Goal: Check status: Check status

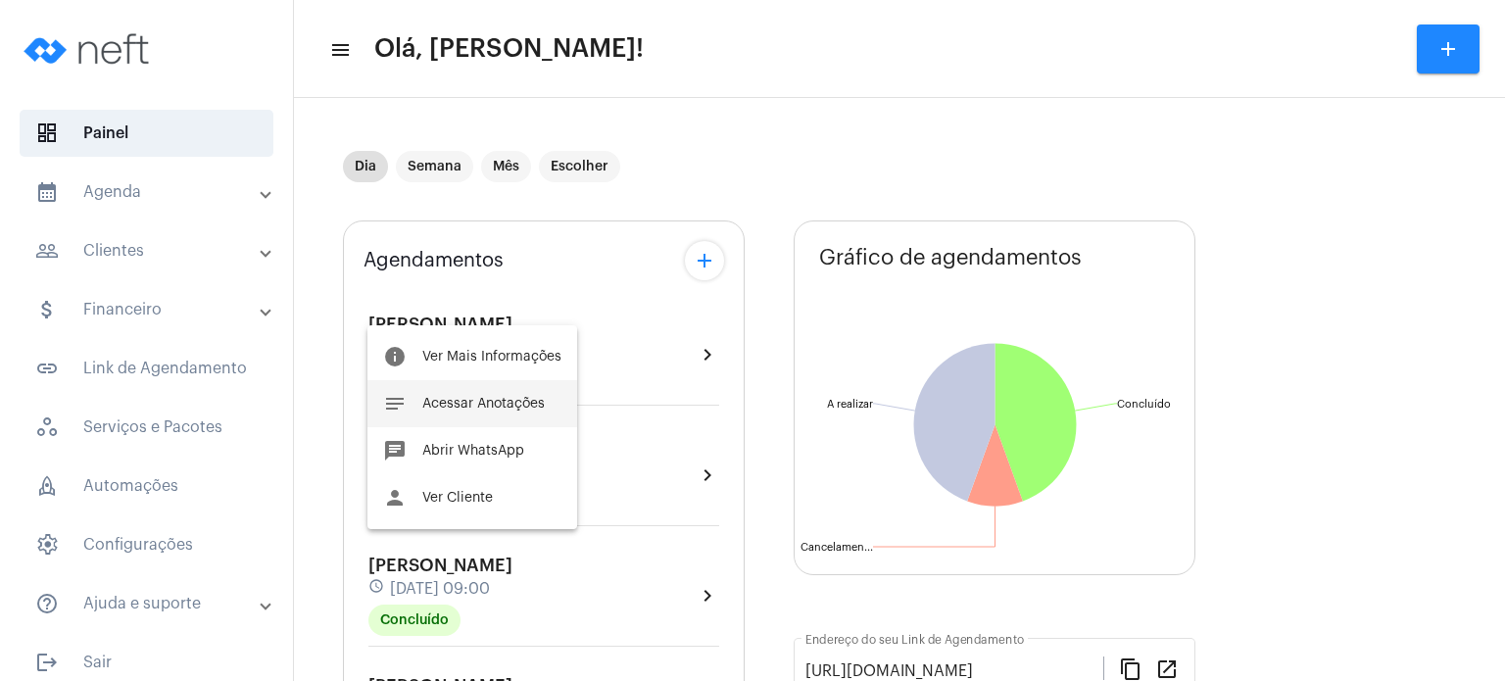
scroll to position [666, 0]
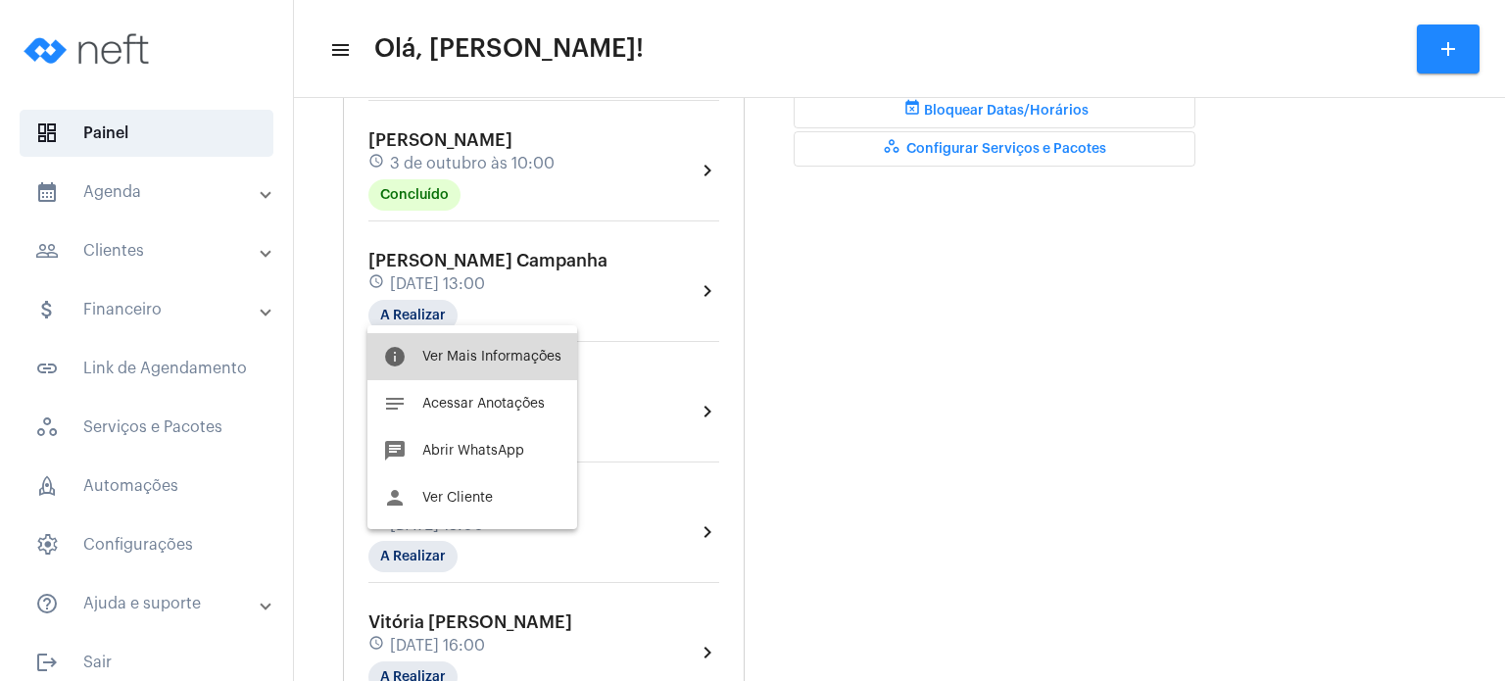
click at [460, 368] on button "info Ver Mais Informações" at bounding box center [472, 356] width 210 height 47
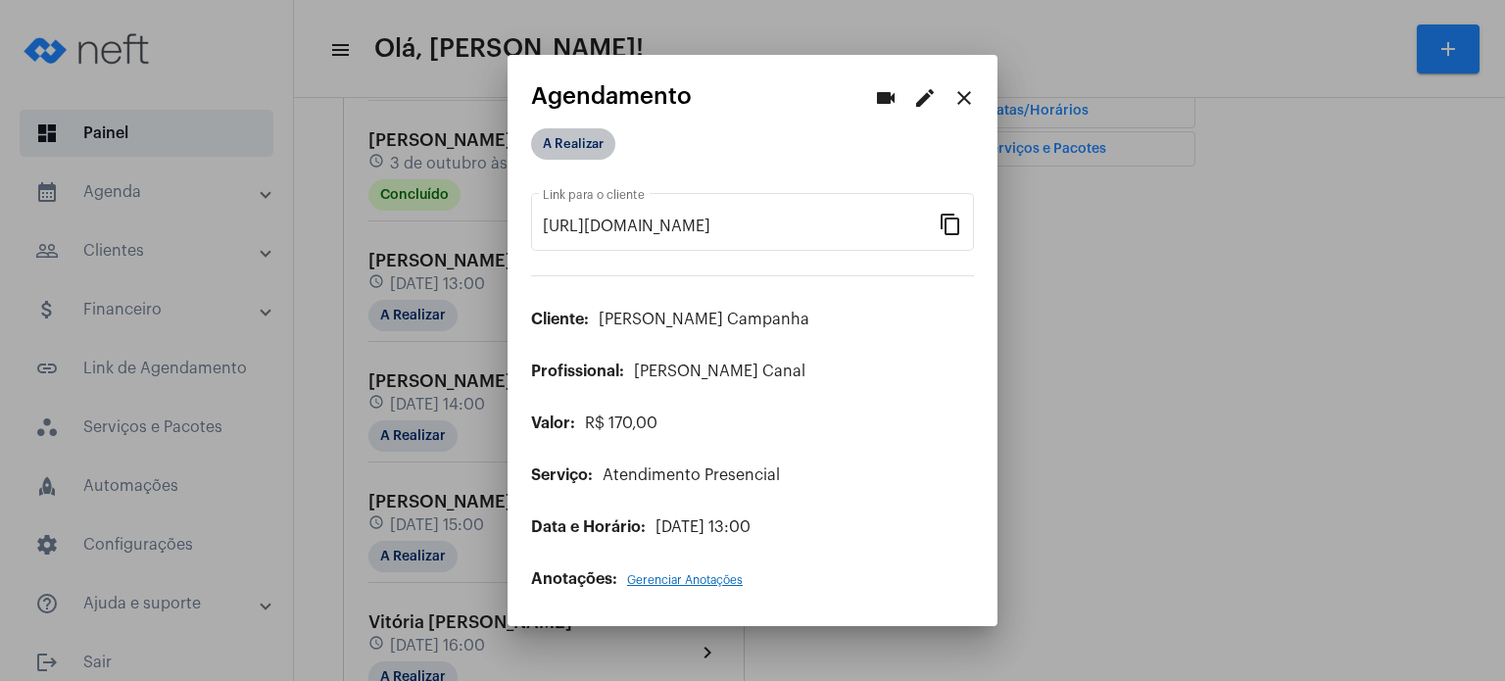
click at [548, 140] on mat-chip "A Realizar" at bounding box center [573, 143] width 84 height 31
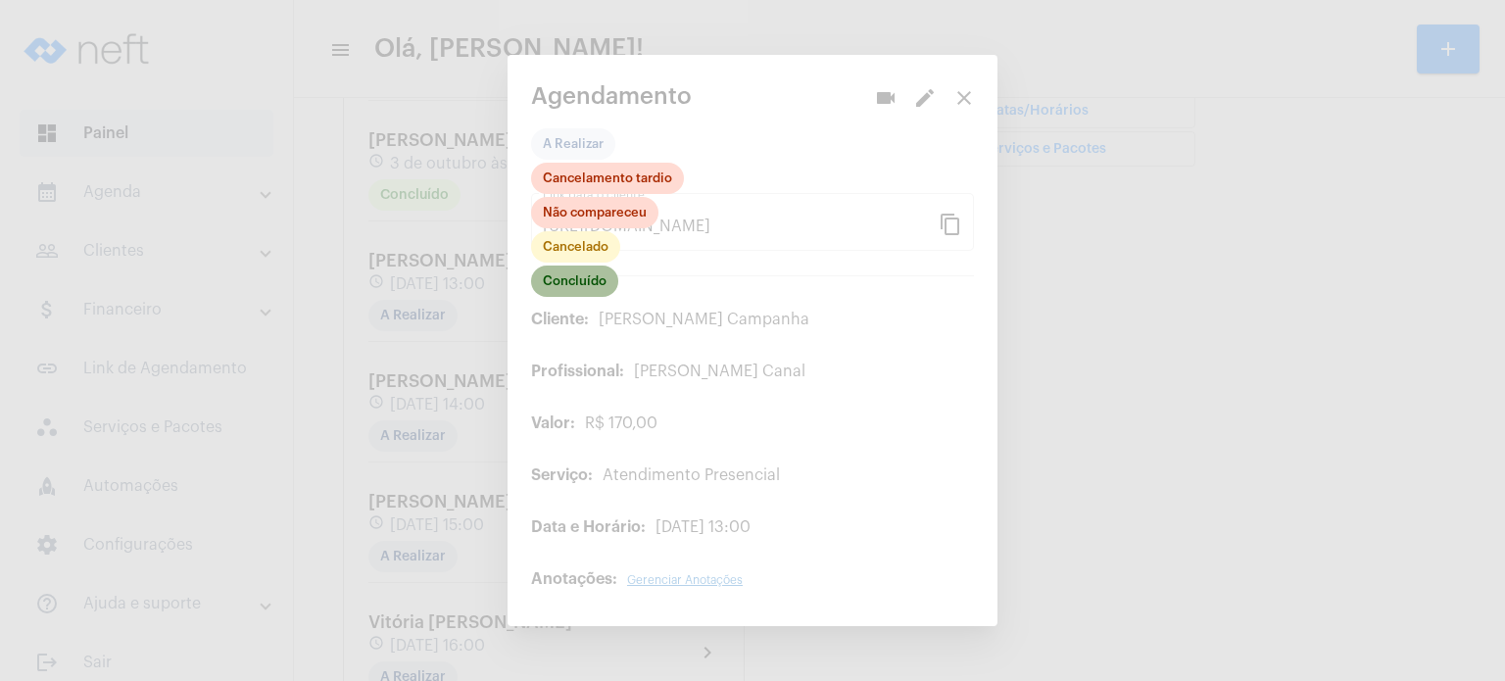
click at [562, 283] on mat-chip "Concluído" at bounding box center [574, 280] width 87 height 31
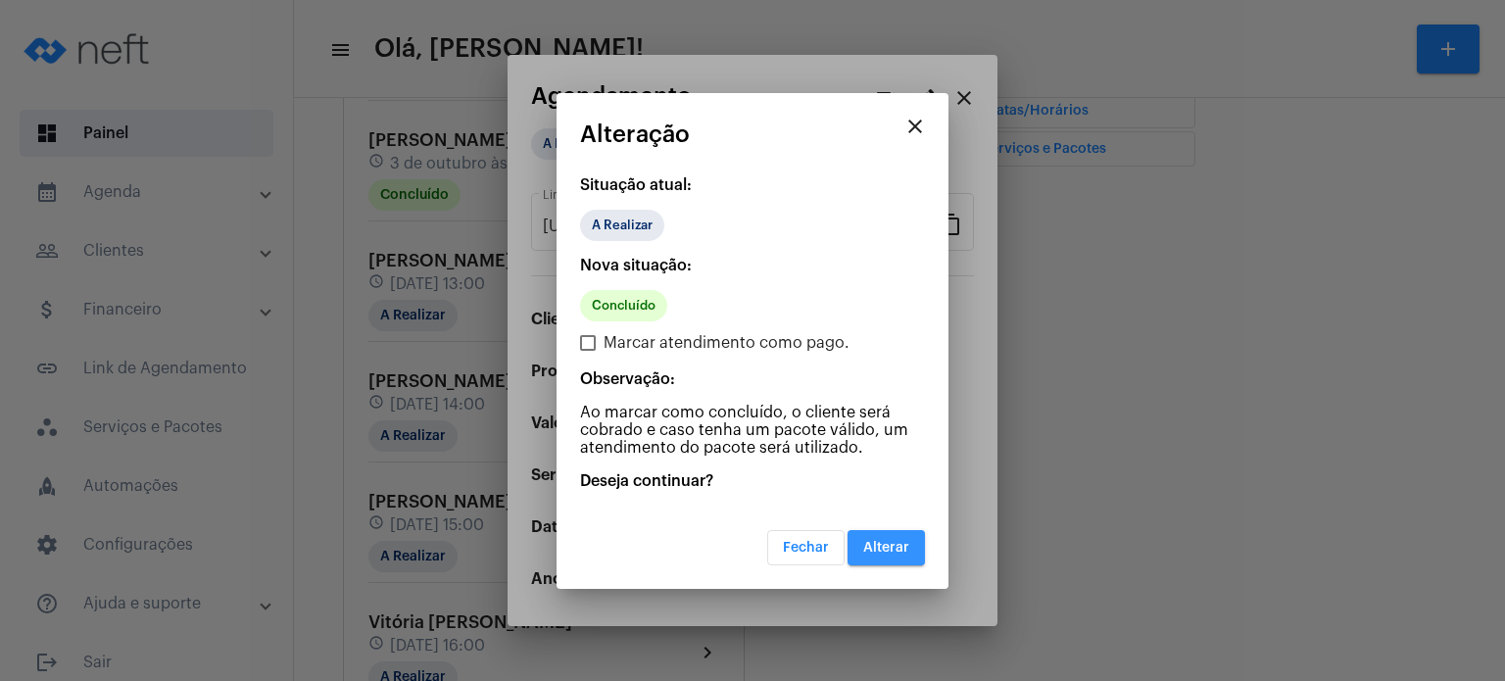
click at [872, 545] on span "Alterar" at bounding box center [886, 548] width 46 height 14
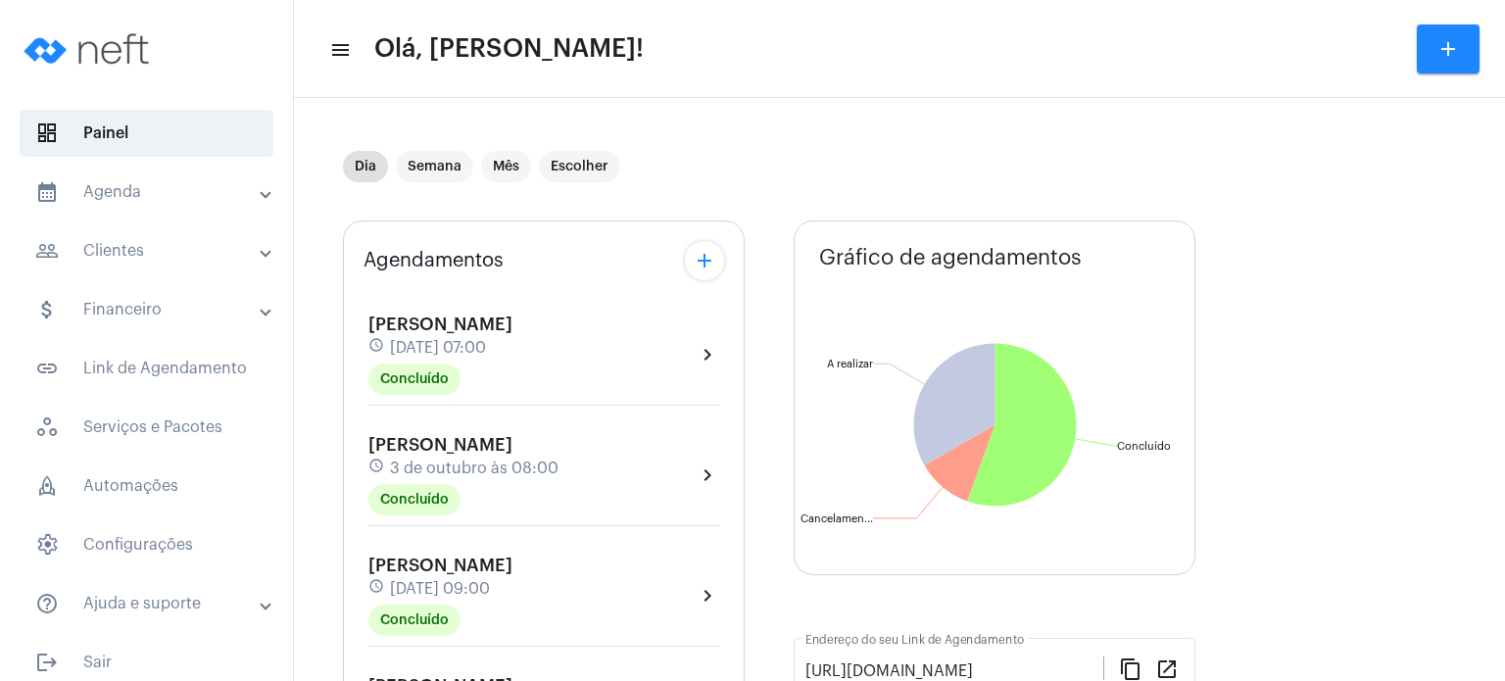
click at [368, 486] on div "[PERSON_NAME] Contini schedule [DATE] 08:00 Concluído" at bounding box center [463, 475] width 190 height 80
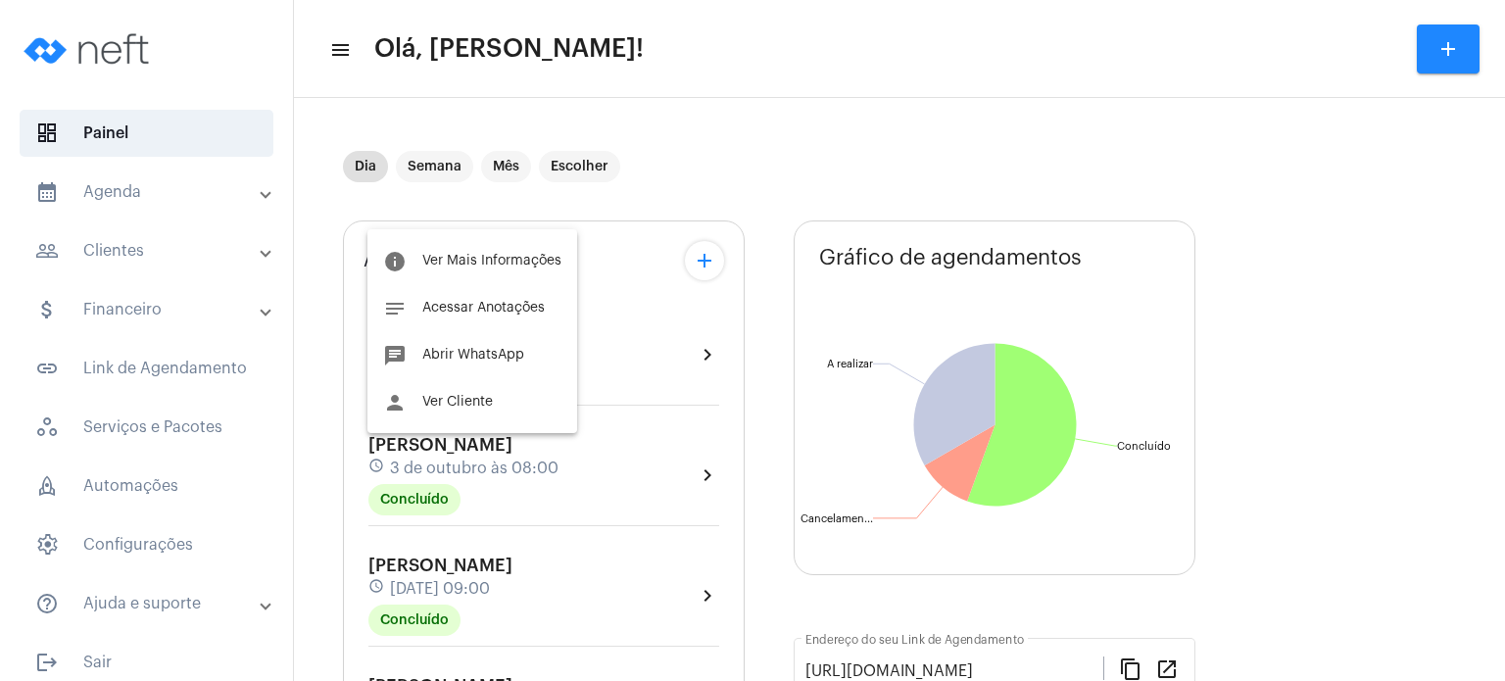
click at [353, 485] on div at bounding box center [752, 340] width 1505 height 681
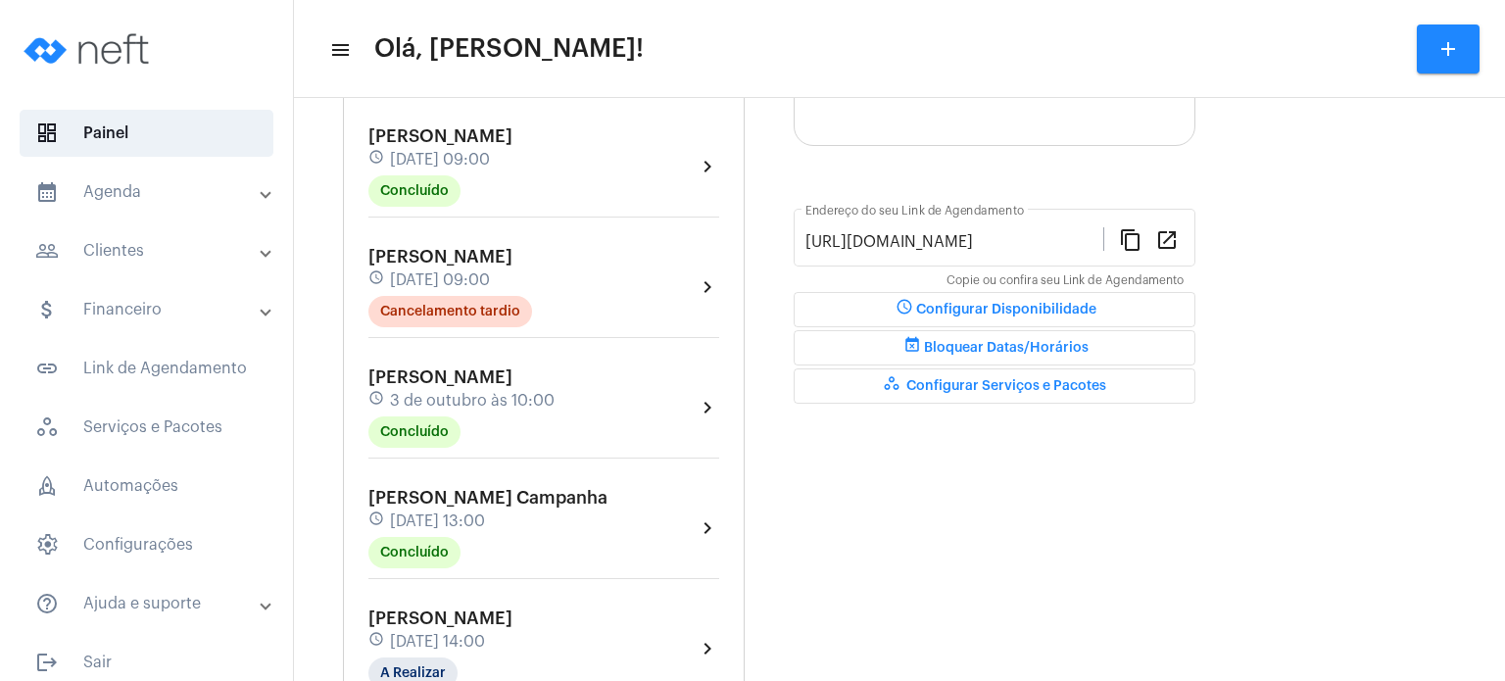
scroll to position [431, 0]
click at [454, 379] on div "[PERSON_NAME] schedule [DATE] 10:00 Concluído" at bounding box center [461, 405] width 186 height 80
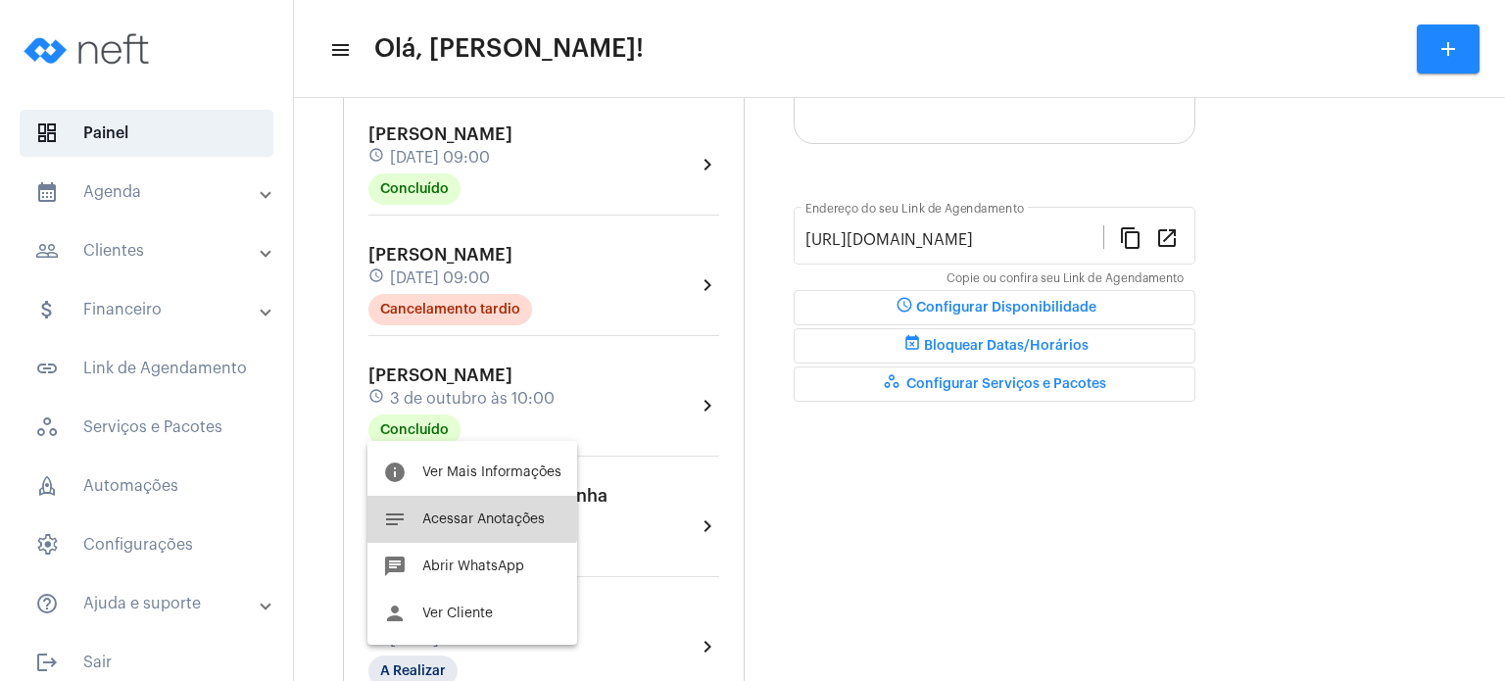
click at [424, 508] on button "notes Acessar Anotações" at bounding box center [472, 519] width 210 height 47
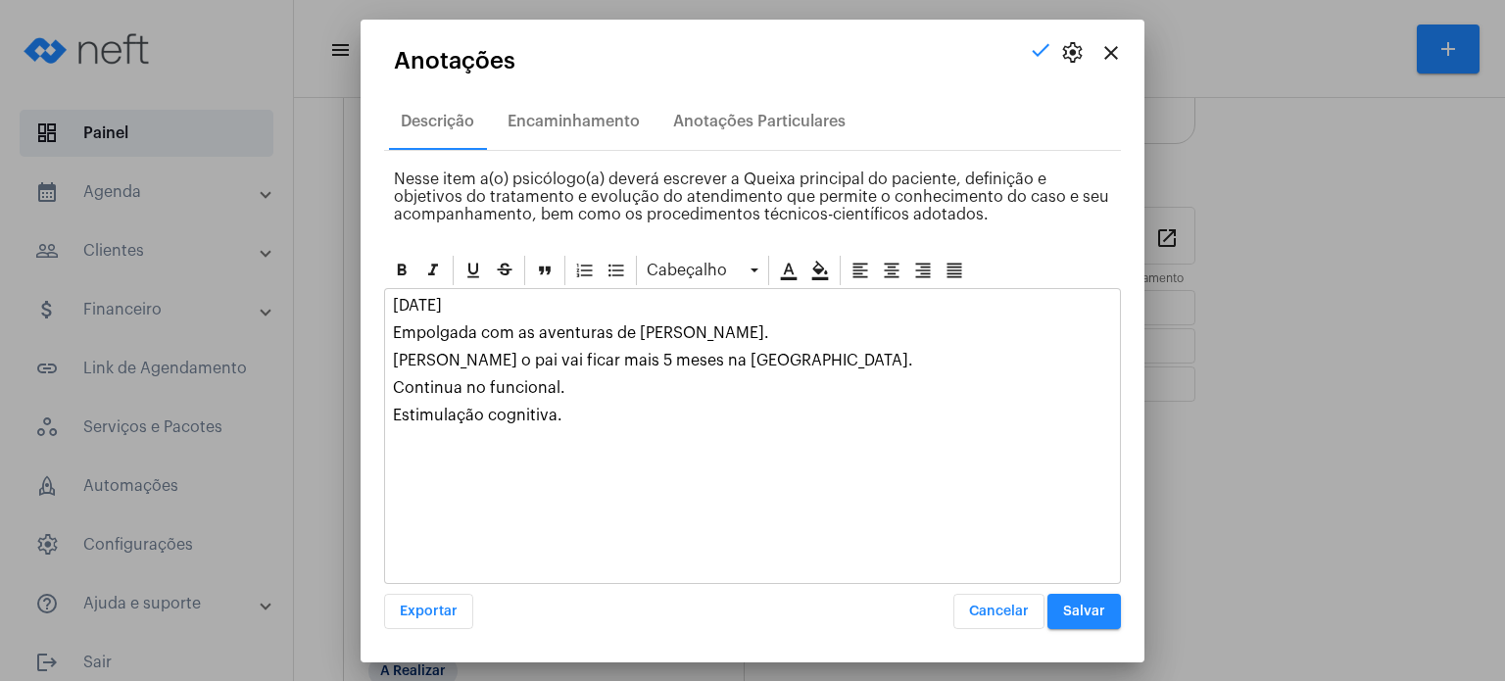
click at [495, 344] on div "[DATE] Empolgada com as aventuras de [PERSON_NAME]. Talvez o pai vai ficar mais…" at bounding box center [752, 365] width 735 height 153
click at [1110, 44] on mat-icon "close" at bounding box center [1111, 53] width 24 height 24
